Goal: Transaction & Acquisition: Purchase product/service

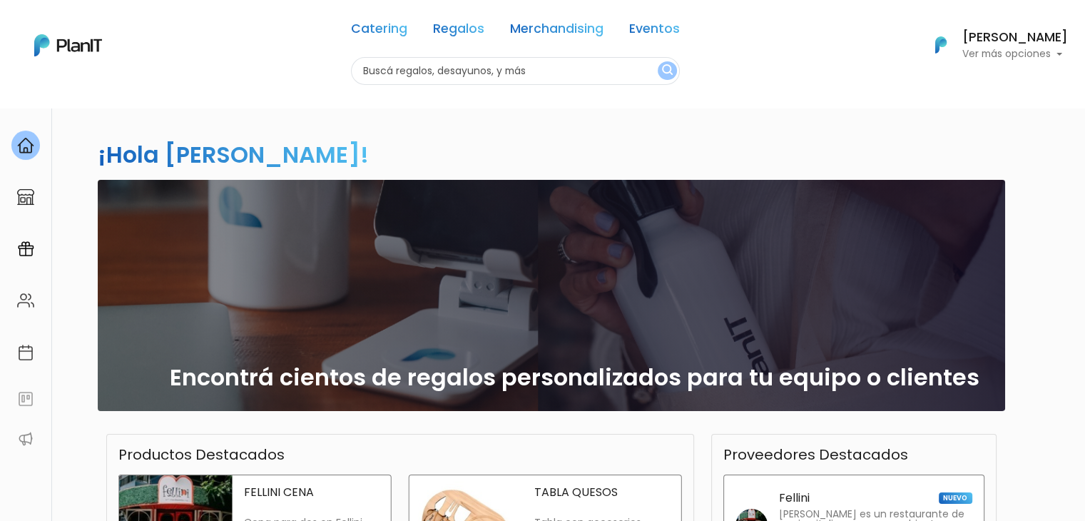
click at [417, 69] on input "text" at bounding box center [515, 71] width 329 height 28
type input "plant"
click at [658, 61] on button "submit" at bounding box center [667, 70] width 19 height 19
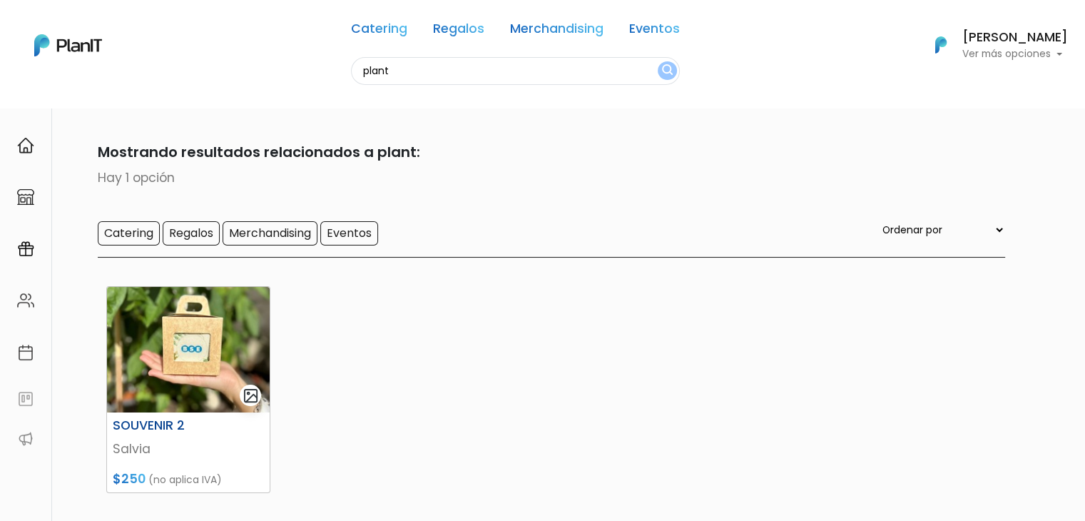
click at [205, 340] on img at bounding box center [188, 350] width 163 height 126
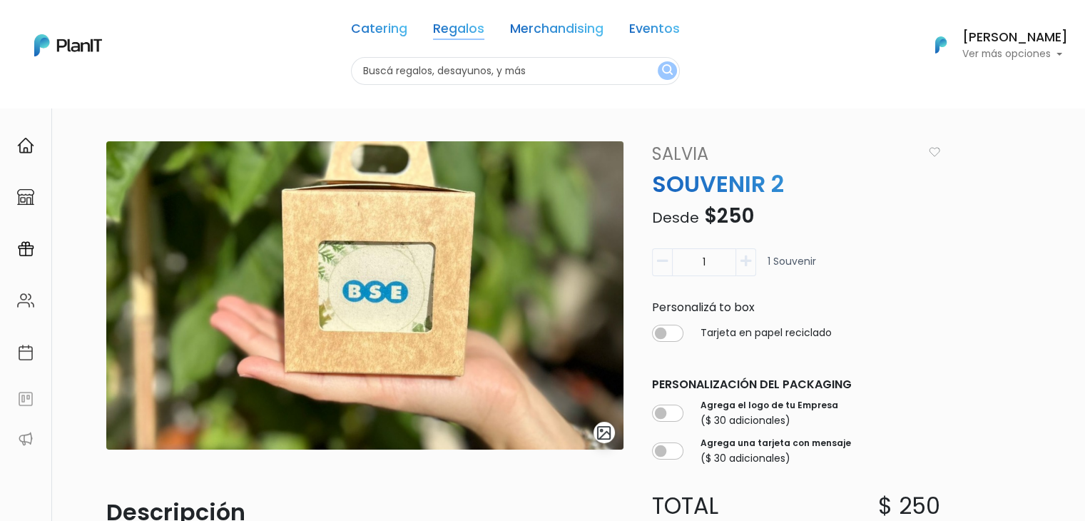
click at [433, 36] on link "Regalos" at bounding box center [458, 31] width 51 height 17
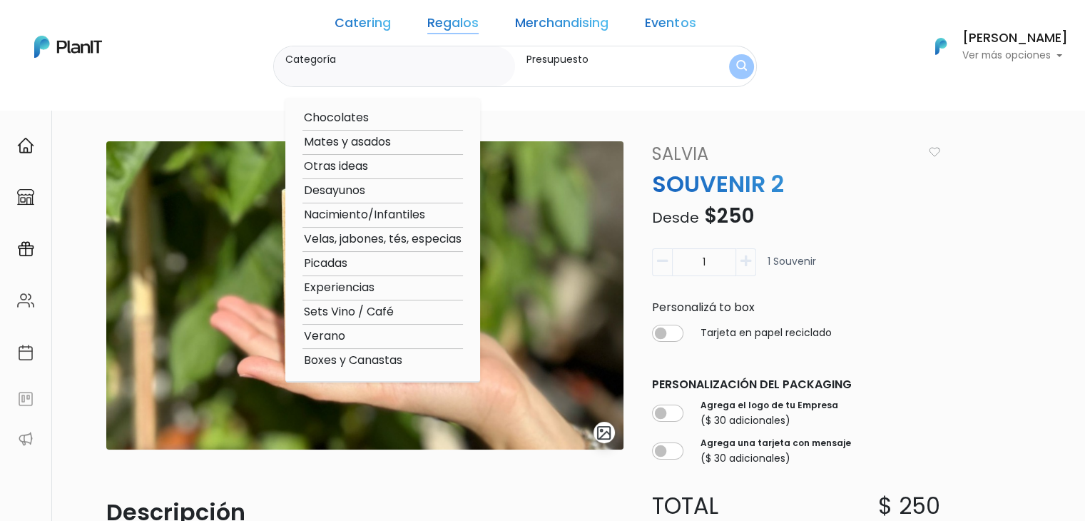
click at [604, 89] on nav "Catering Regalos Merchandising Eventos Catering Regalos Merchandising Eventos C…" at bounding box center [542, 55] width 1085 height 110
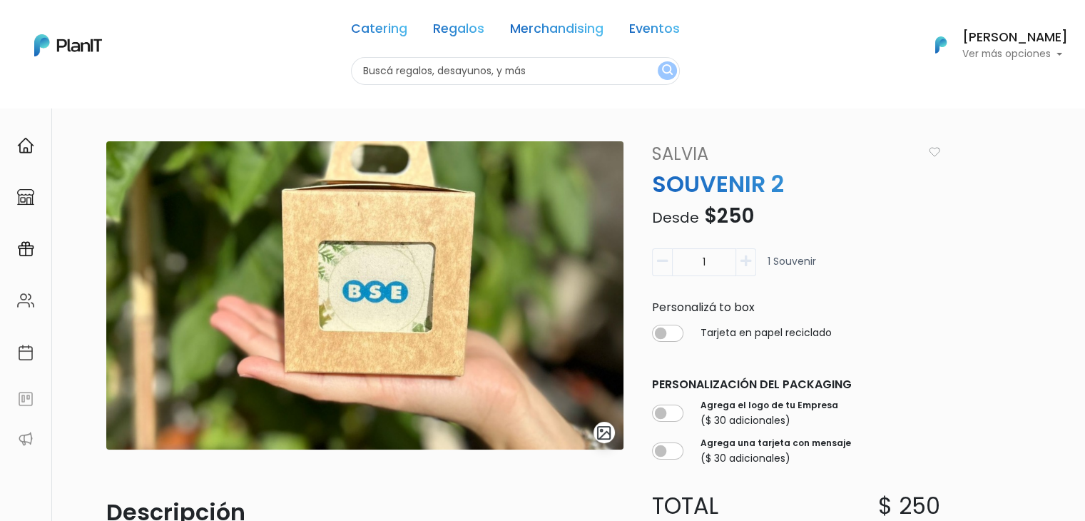
click at [432, 73] on input "text" at bounding box center [515, 71] width 329 height 28
type input "planta"
click at [658, 61] on button "submit" at bounding box center [667, 70] width 19 height 19
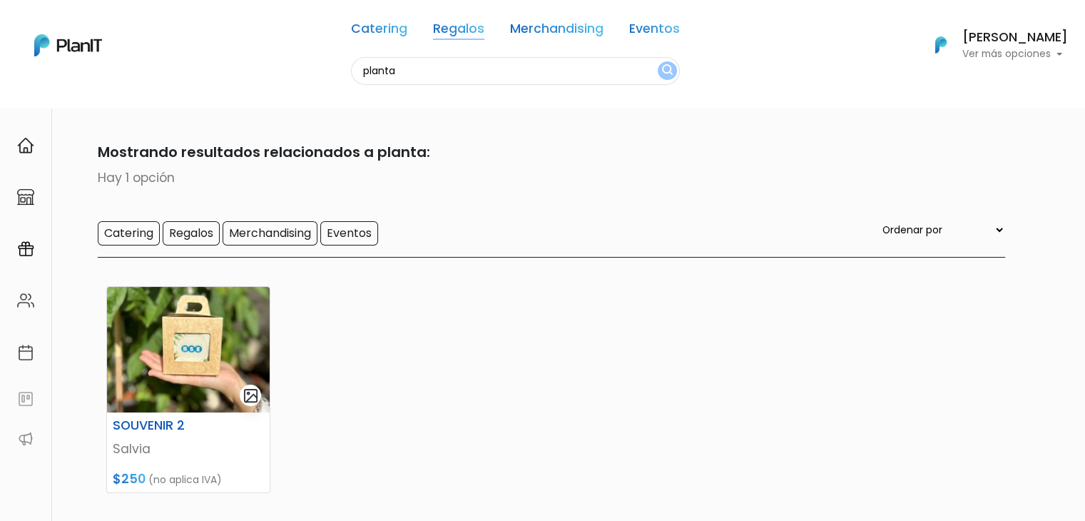
click at [433, 23] on link "Regalos" at bounding box center [458, 31] width 51 height 17
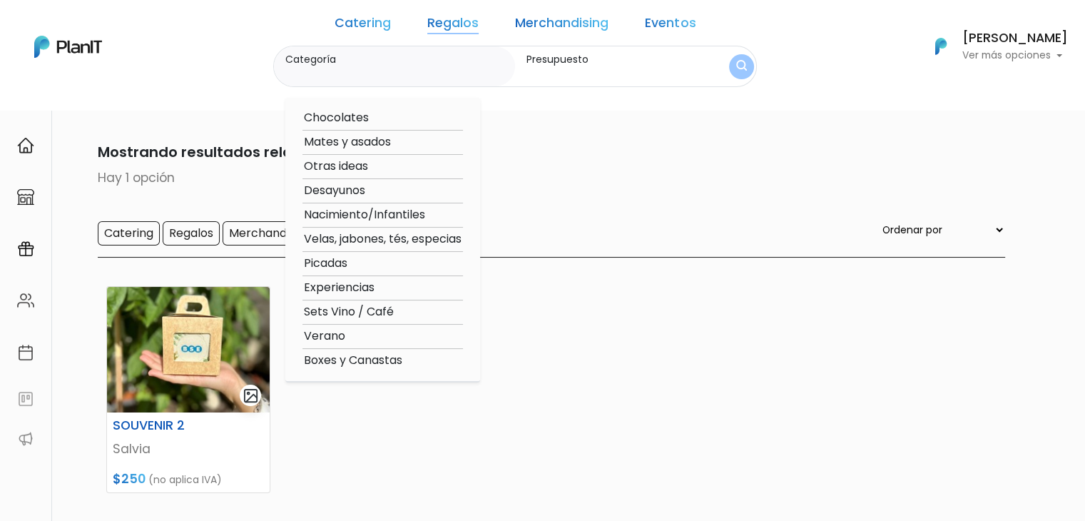
click at [357, 161] on option "Otras ideas" at bounding box center [382, 167] width 161 height 18
type input "Otras ideas"
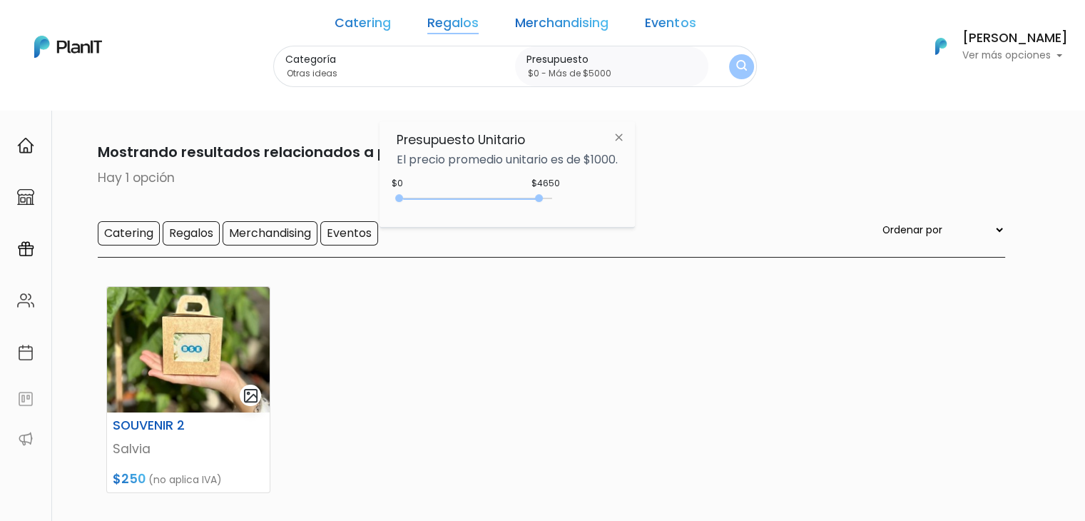
type input "$0 - Más de $5000"
drag, startPoint x: 422, startPoint y: 198, endPoint x: 573, endPoint y: 211, distance: 151.1
click at [573, 211] on div "$4650 $0 0 : 4650 0 4650 0,5000" at bounding box center [507, 201] width 221 height 29
click at [736, 70] on img "submit" at bounding box center [741, 67] width 11 height 14
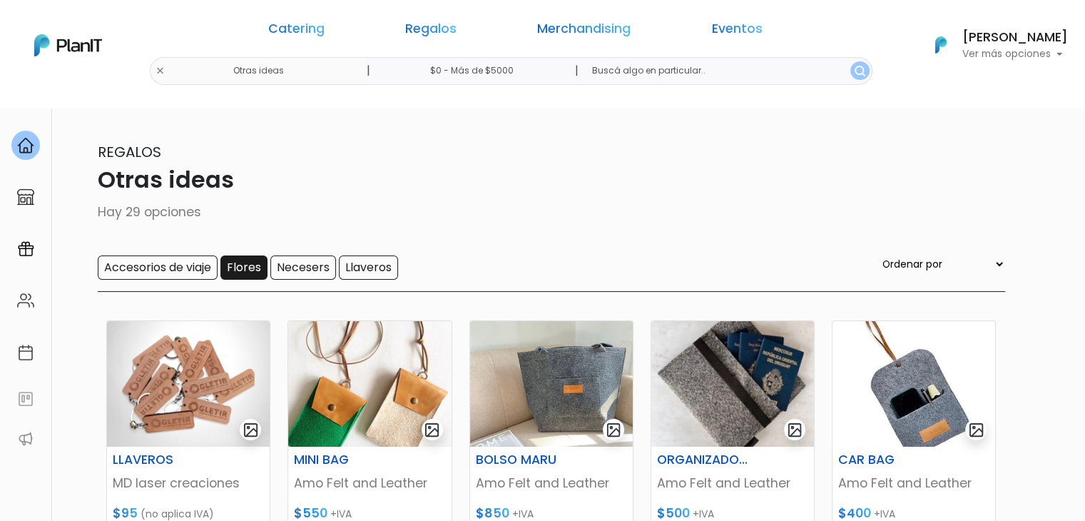
click at [236, 270] on input "Flores" at bounding box center [243, 267] width 47 height 24
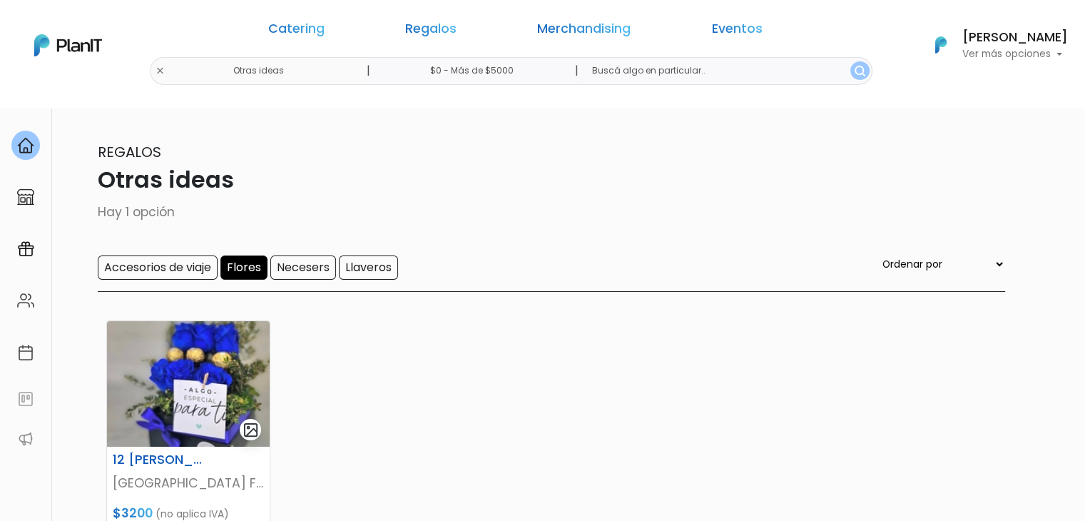
click at [256, 271] on input "Flores" at bounding box center [243, 267] width 47 height 24
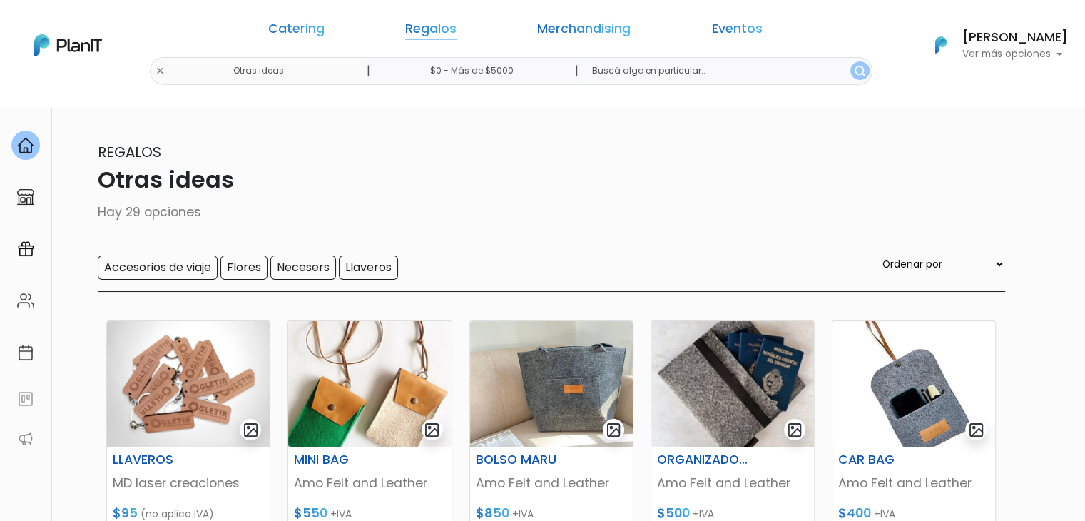
click at [435, 29] on link "Regalos" at bounding box center [430, 31] width 51 height 17
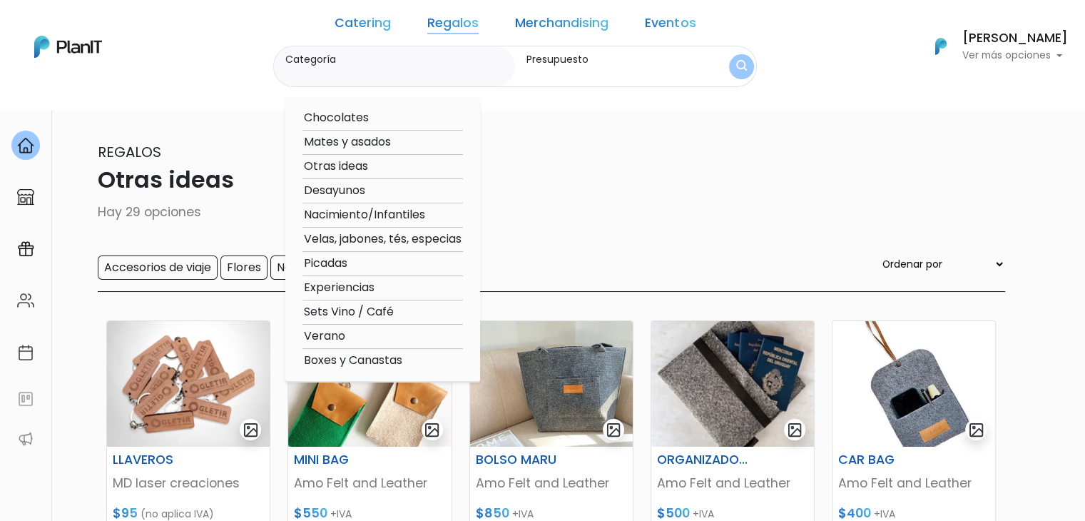
click at [370, 233] on option "Velas, jabones, tés, especias" at bounding box center [382, 239] width 161 height 18
type input "Velas, jabones, tés, especias"
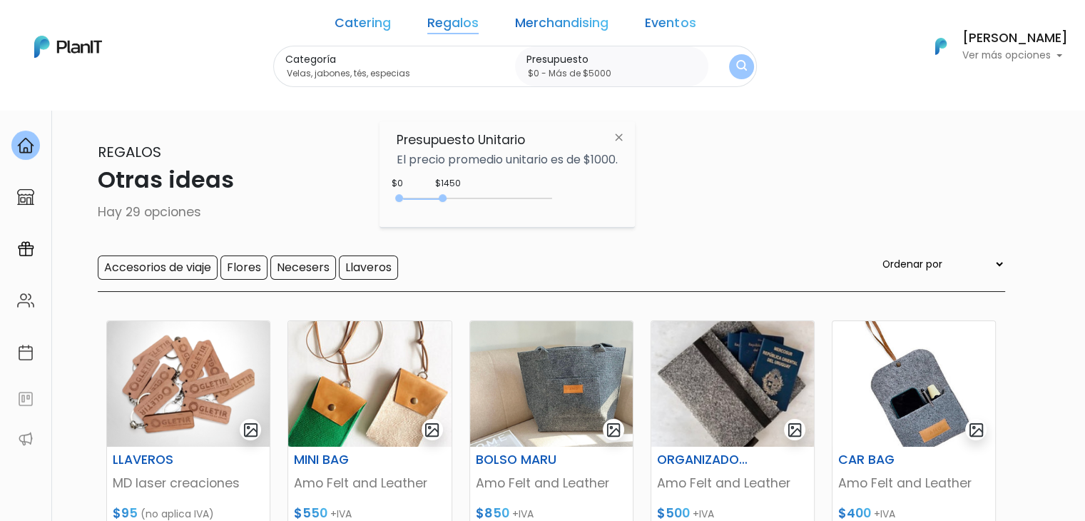
type input "$0 - Más de $5000"
drag, startPoint x: 446, startPoint y: 190, endPoint x: 618, endPoint y: 158, distance: 175.0
click at [618, 158] on div "Presupuesto Unitario El precio promedio unitario es de $1000. +$5000 $0 0 : 500…" at bounding box center [507, 174] width 255 height 106
click at [736, 71] on img "submit" at bounding box center [741, 67] width 11 height 14
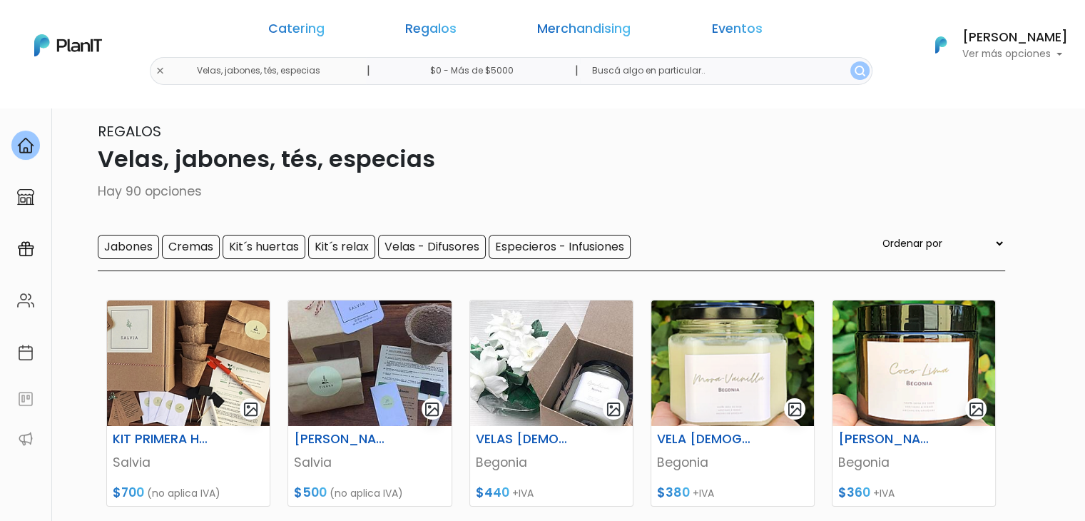
scroll to position [20, 0]
click at [426, 24] on link "Regalos" at bounding box center [430, 31] width 51 height 17
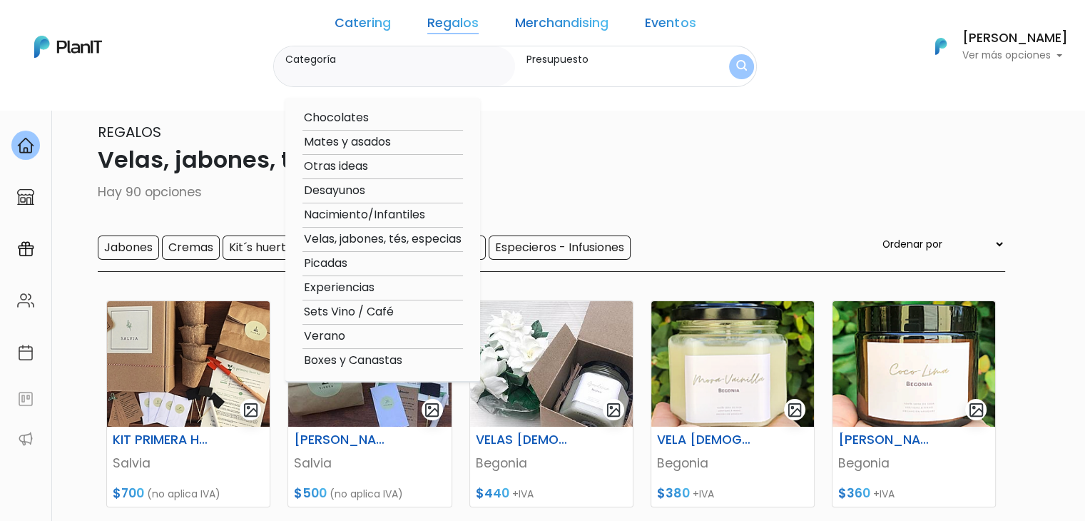
click at [366, 219] on option "Nacimiento/Infantiles" at bounding box center [382, 215] width 161 height 18
type input "Nacimiento/Infantiles"
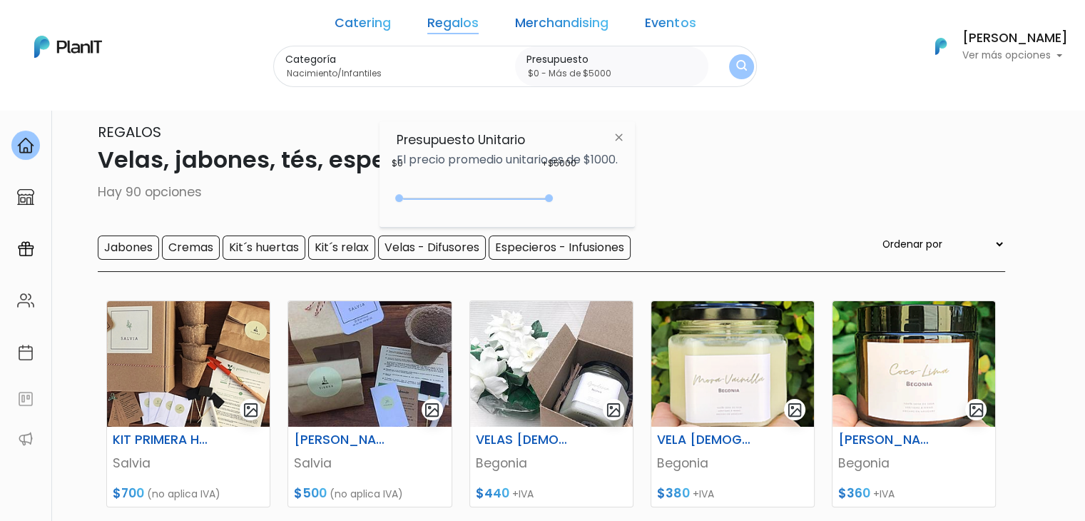
drag, startPoint x: 425, startPoint y: 195, endPoint x: 746, endPoint y: 188, distance: 321.1
click at [746, 188] on body "Catering Regalos Merchandising Eventos Velas, jabones, tés, especias | $0 - Más…" at bounding box center [542, 240] width 1085 height 521
click at [746, 188] on p "Hay 90 opciones" at bounding box center [543, 192] width 925 height 19
click at [446, 17] on link "Regalos" at bounding box center [452, 25] width 51 height 17
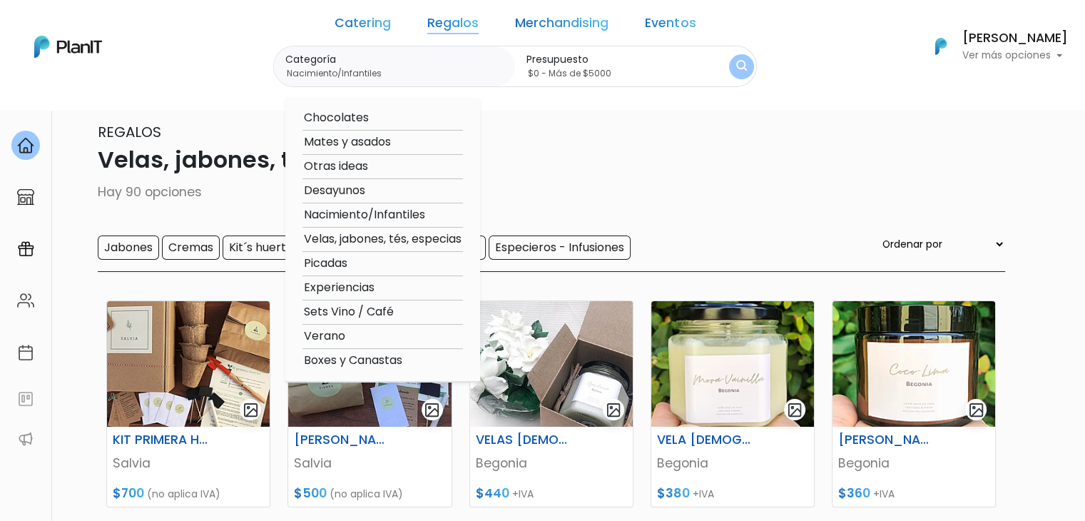
click at [397, 215] on option "Nacimiento/Infantiles" at bounding box center [382, 215] width 161 height 18
type input "$0 - Más de $5000"
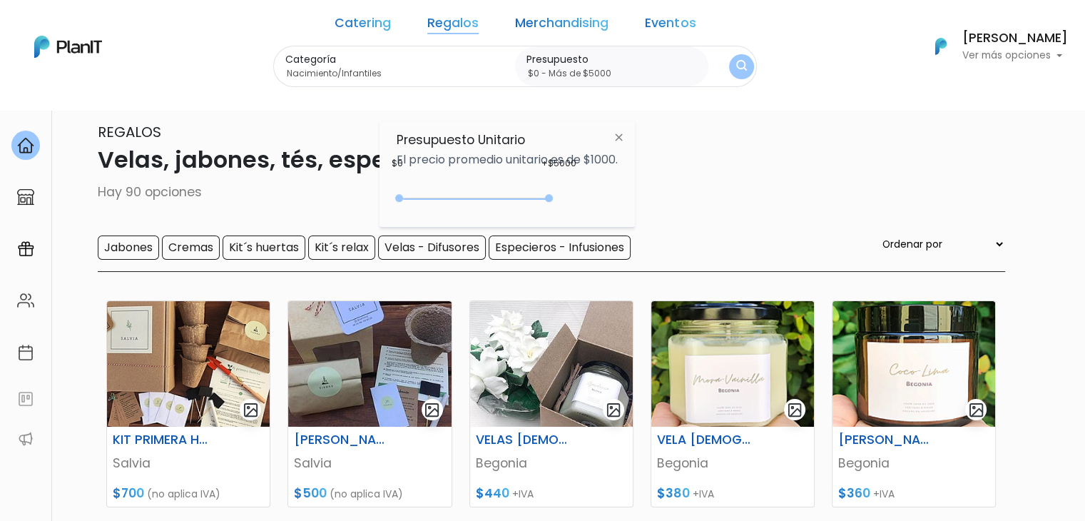
click at [736, 66] on img "submit" at bounding box center [741, 67] width 11 height 14
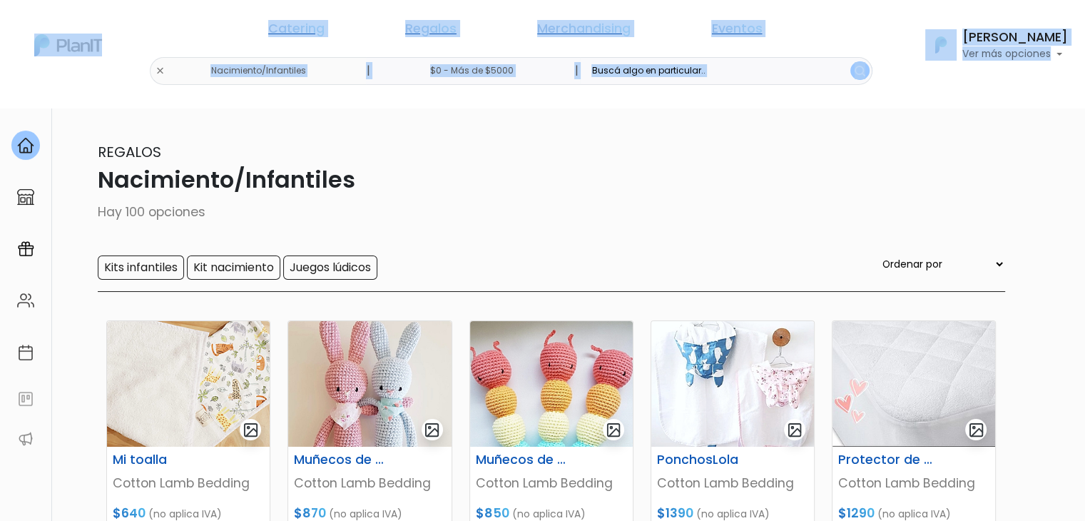
drag, startPoint x: 1084, startPoint y: 76, endPoint x: 1095, endPoint y: 117, distance: 42.9
click at [1084, 117] on html "Catering Regalos Merchandising Eventos Nacimiento/Infantiles | $0 - Más de $500…" at bounding box center [542, 260] width 1085 height 521
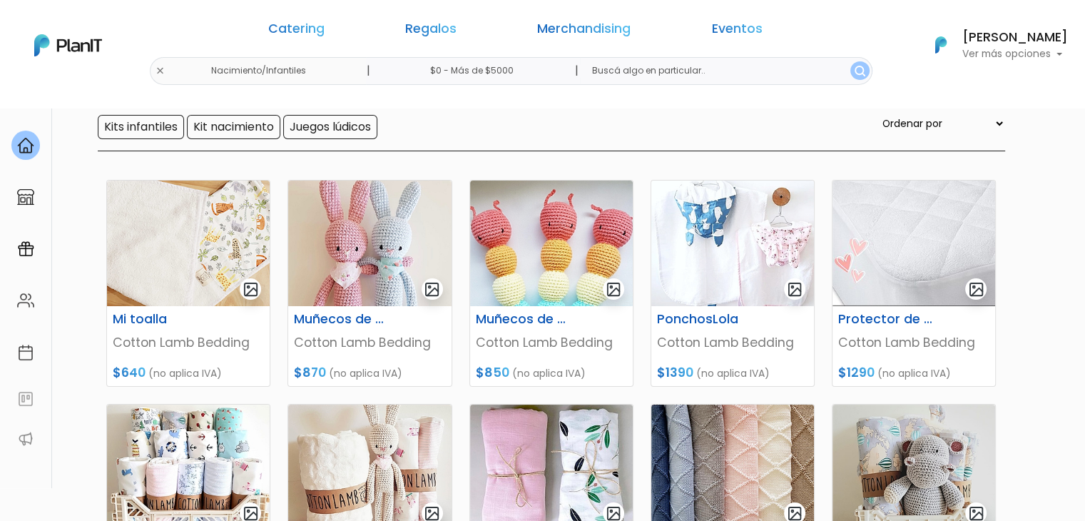
scroll to position [171, 0]
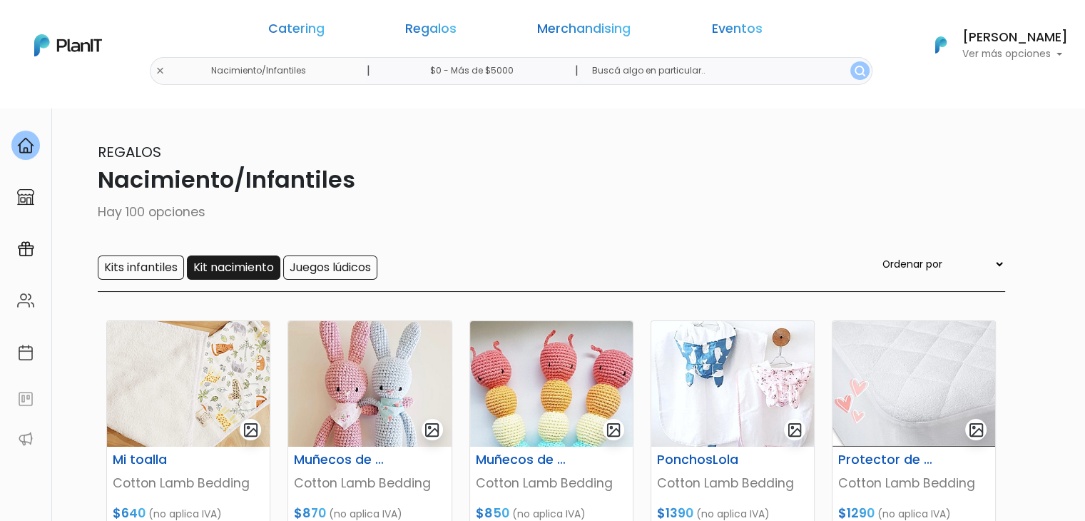
click at [218, 263] on input "Kit nacimiento" at bounding box center [233, 267] width 93 height 24
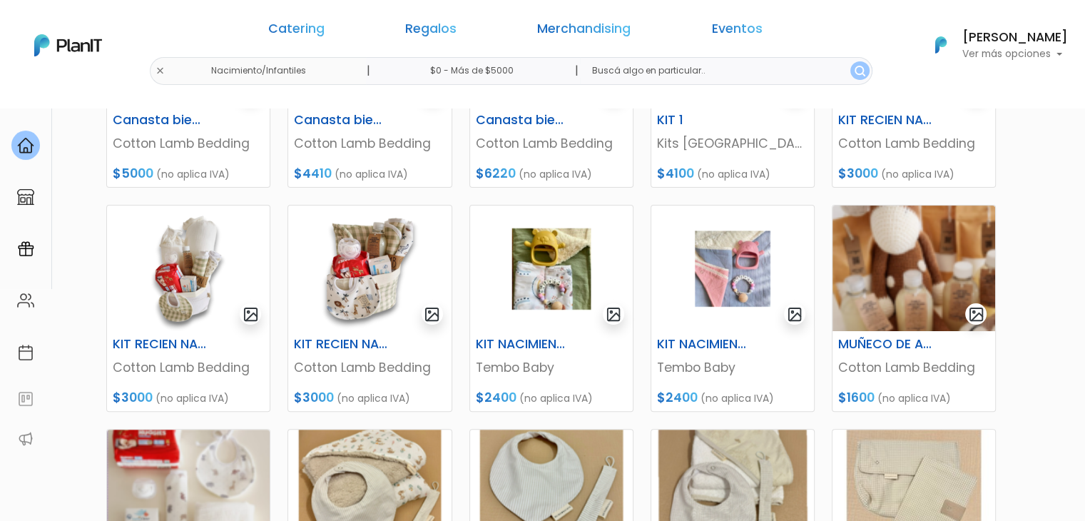
scroll to position [345, 0]
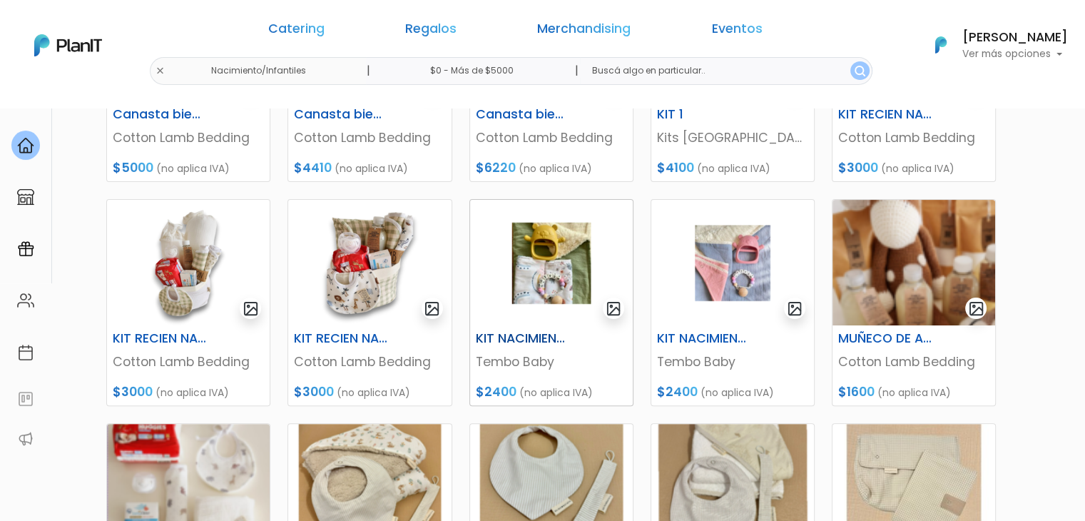
click at [552, 252] on img at bounding box center [551, 263] width 163 height 126
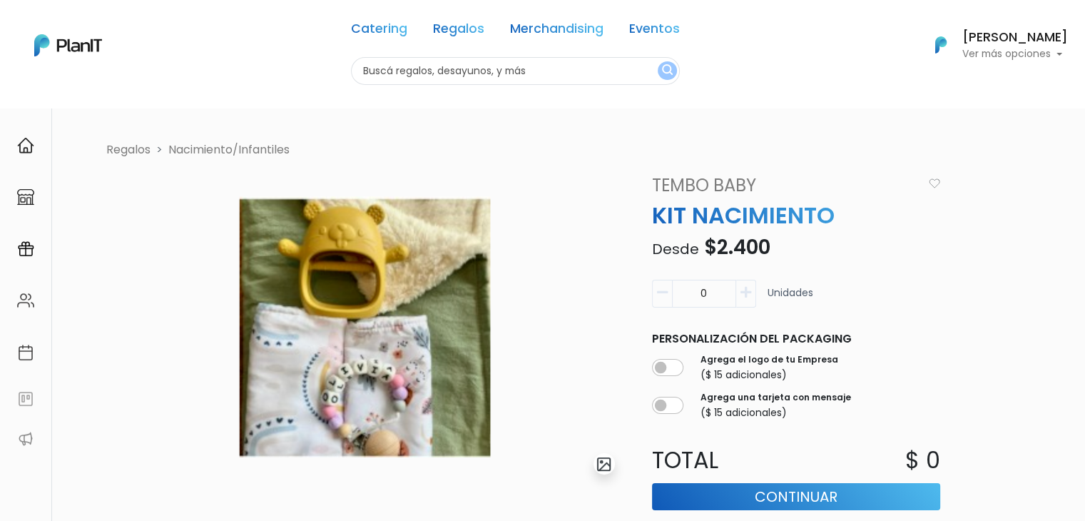
click at [601, 467] on img "submit" at bounding box center [604, 464] width 16 height 16
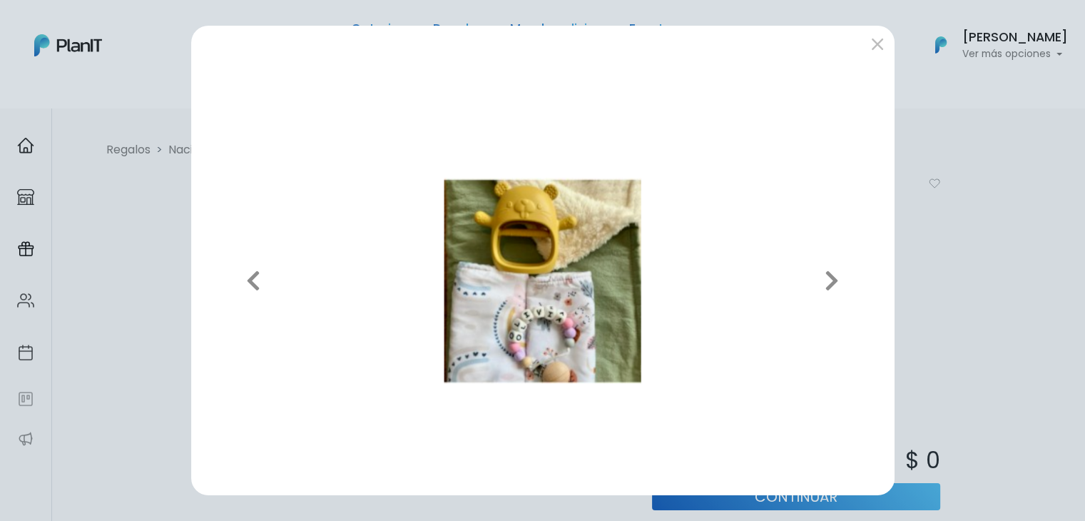
click at [921, 207] on div "Previous Next" at bounding box center [542, 260] width 1085 height 521
click at [887, 51] on button "submit" at bounding box center [877, 43] width 23 height 23
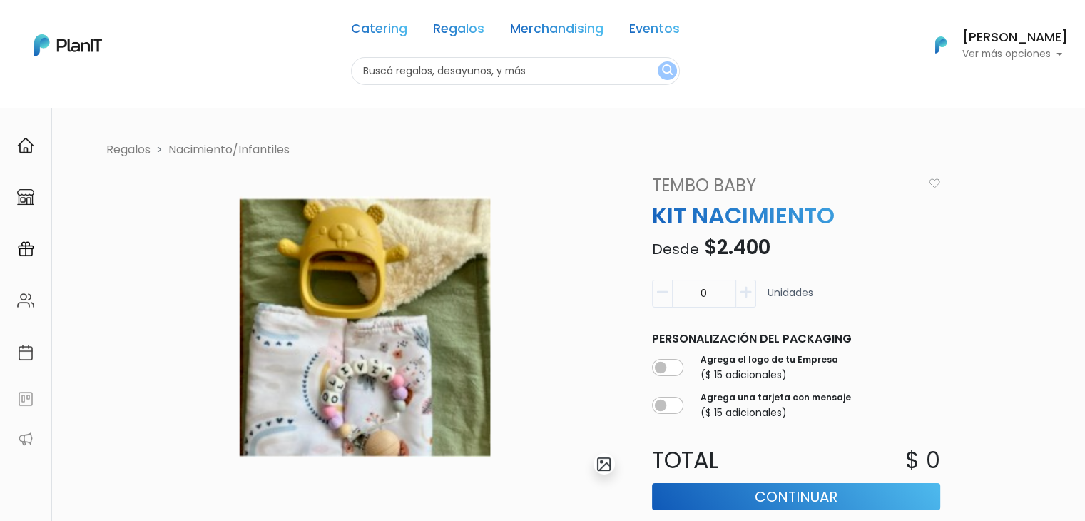
click at [979, 41] on h6 "[PERSON_NAME]" at bounding box center [1015, 37] width 106 height 13
click at [869, 141] on ol "Regalos Nacimiento/Infantiles" at bounding box center [555, 149] width 899 height 17
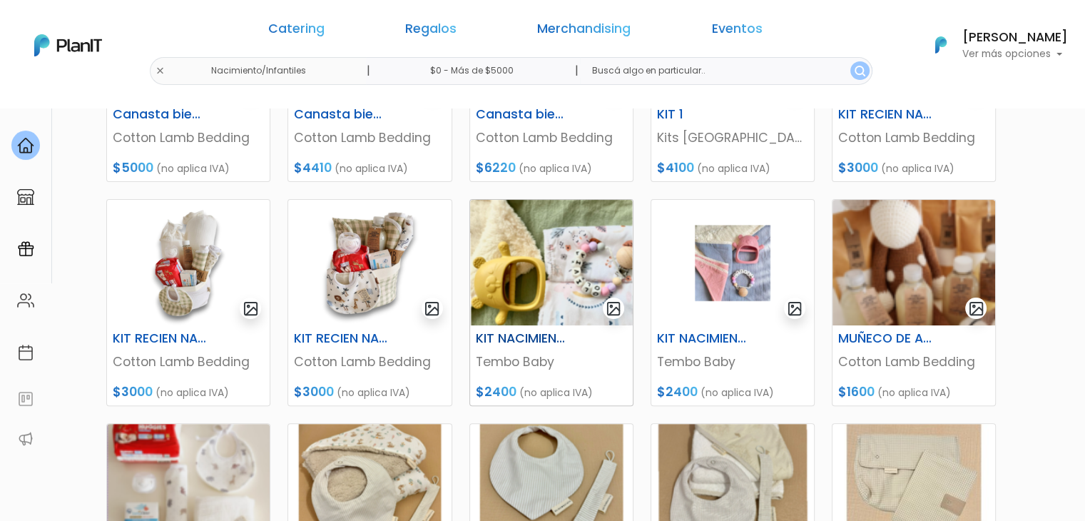
click at [564, 245] on img at bounding box center [551, 263] width 163 height 126
click at [753, 188] on div "Canasta bienvenida 2) Cotton Lamb Bedding $5000 (no aplica IVA) Canasta bienven…" at bounding box center [551, 370] width 907 height 825
click at [733, 236] on img at bounding box center [732, 263] width 163 height 126
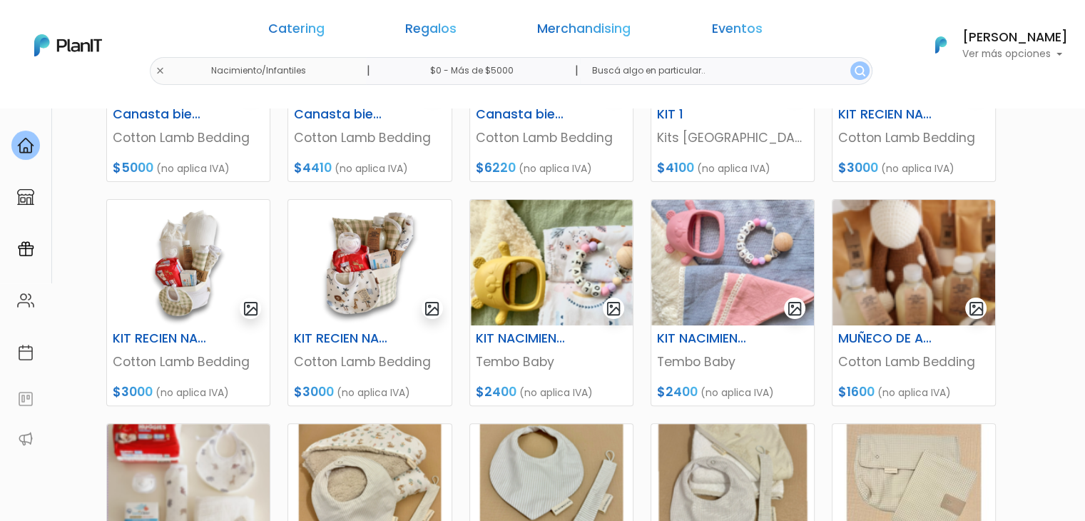
click at [885, 260] on img at bounding box center [914, 263] width 163 height 126
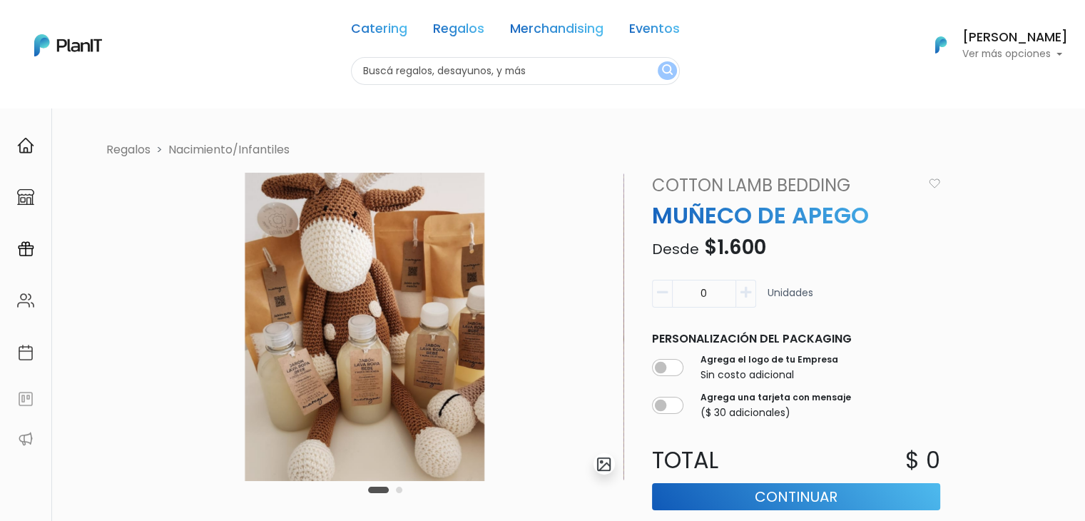
click at [402, 486] on div "Carousel Pagination" at bounding box center [385, 489] width 41 height 17
click at [399, 489] on button "Carousel Page 2" at bounding box center [399, 490] width 6 height 6
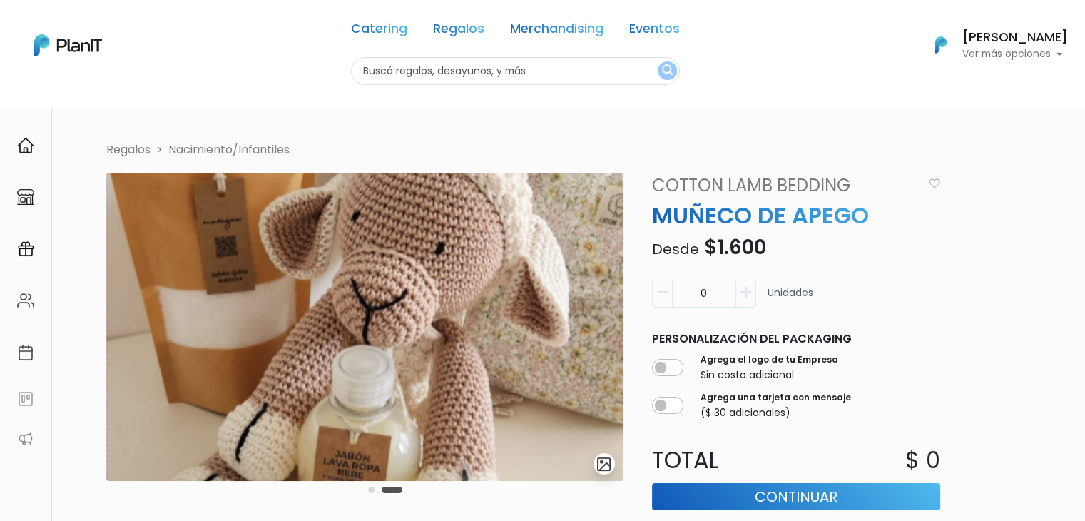
click at [369, 492] on button "Carousel Page 1" at bounding box center [371, 490] width 6 height 6
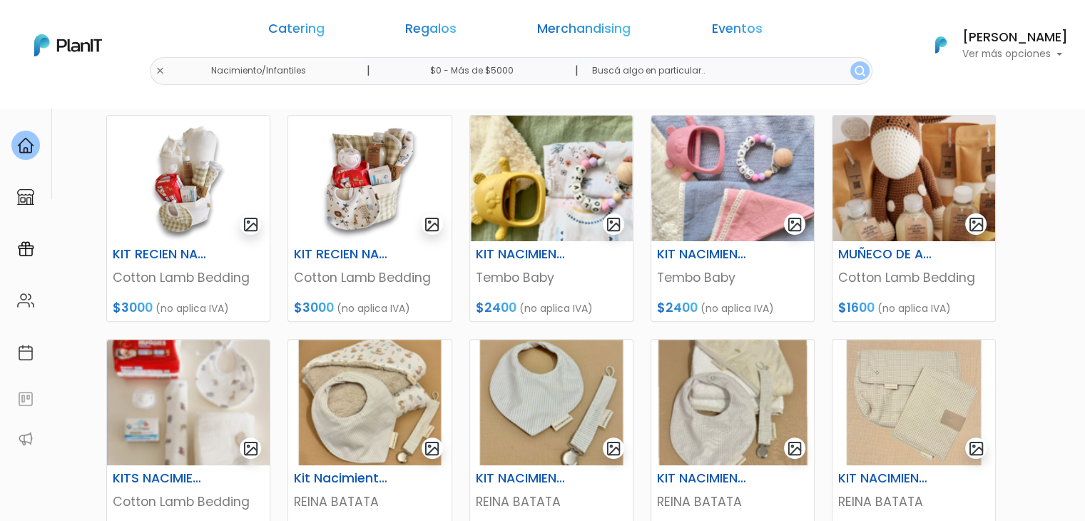
scroll to position [516, 0]
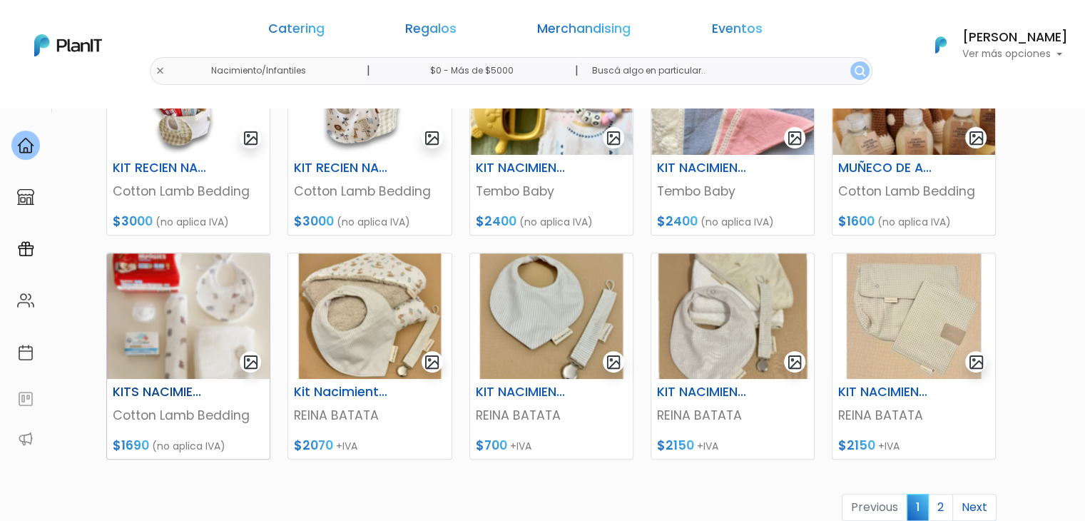
click at [188, 286] on img at bounding box center [188, 316] width 163 height 126
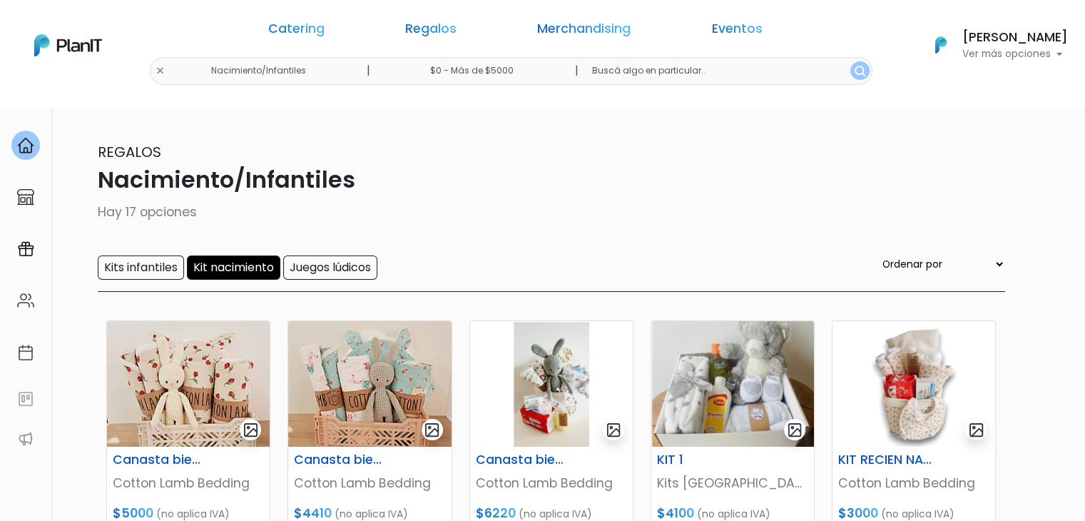
click at [975, 51] on p "Ver más opciones" at bounding box center [1015, 54] width 106 height 10
click at [962, 208] on link "Cerrar Sesión" at bounding box center [1004, 212] width 127 height 29
